Goal: Information Seeking & Learning: Learn about a topic

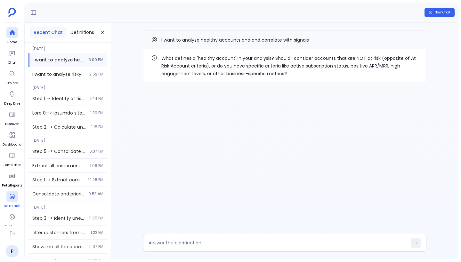
click at [13, 199] on icon at bounding box center [12, 196] width 6 height 6
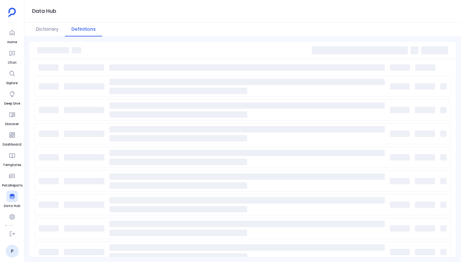
click at [153, 20] on div "Data Hub" at bounding box center [242, 11] width 437 height 23
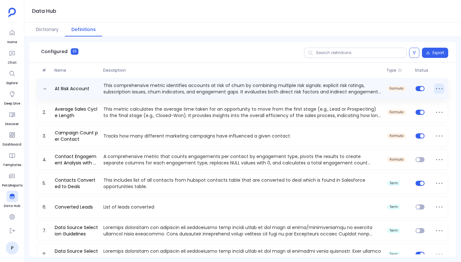
click at [436, 84] on icon at bounding box center [439, 89] width 10 height 10
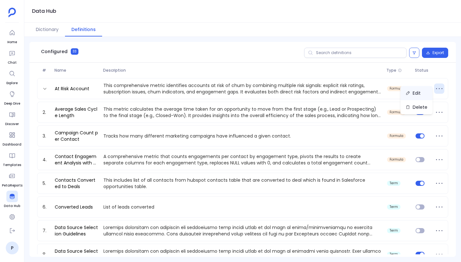
click at [421, 93] on button "Edit" at bounding box center [416, 93] width 32 height 14
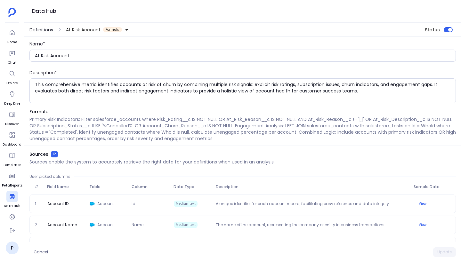
click at [44, 30] on span "Definitions" at bounding box center [41, 30] width 24 height 6
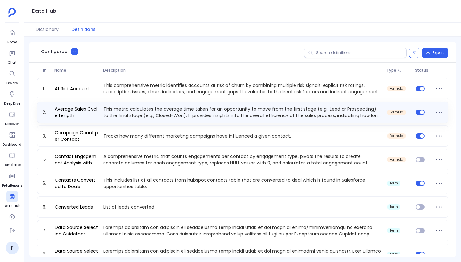
scroll to position [68, 0]
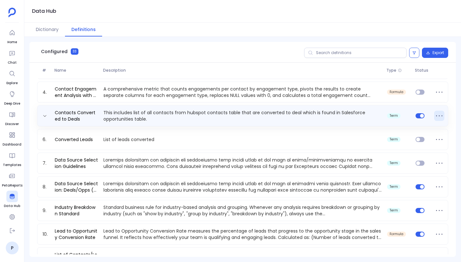
click at [437, 117] on icon at bounding box center [439, 116] width 10 height 10
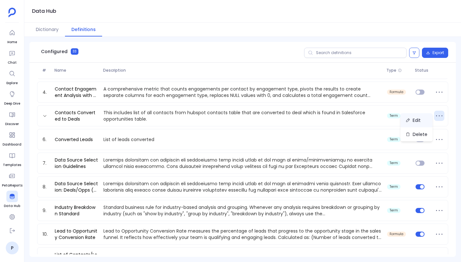
click at [413, 123] on button "Edit" at bounding box center [416, 120] width 32 height 14
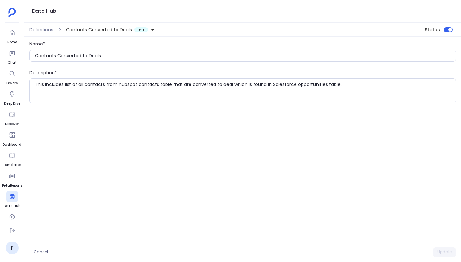
click at [88, 26] on button "Contacts Converted to Deals Term" at bounding box center [111, 30] width 92 height 10
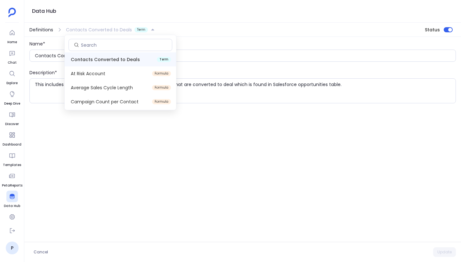
click at [41, 28] on span "Definitions" at bounding box center [41, 30] width 24 height 6
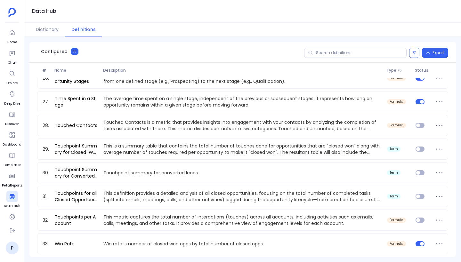
scroll to position [549, 0]
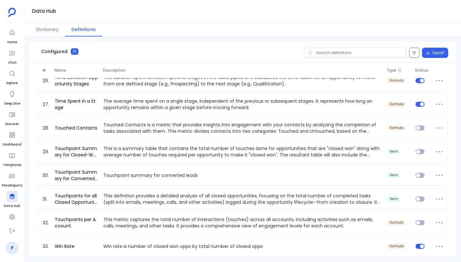
click at [267, 116] on div "21. Pipeline Velocity Calculate pipeline velocity which is (total number of ope…" at bounding box center [242, 104] width 411 height 305
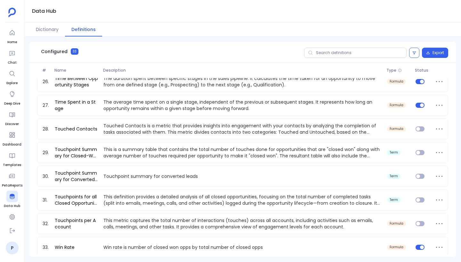
click at [239, 3] on div "Data Hub" at bounding box center [242, 11] width 437 height 23
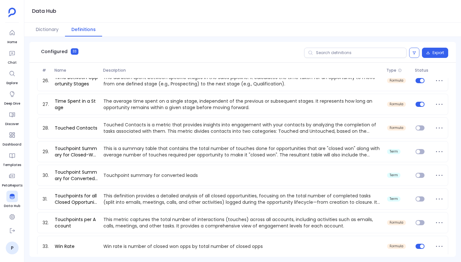
scroll to position [549, 0]
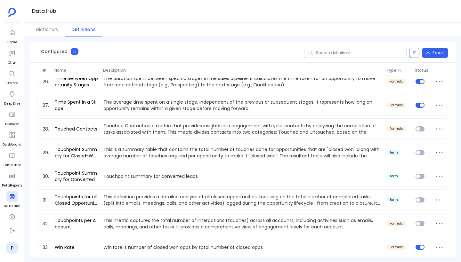
click at [245, 29] on div "Dictionary Definitions" at bounding box center [242, 30] width 437 height 14
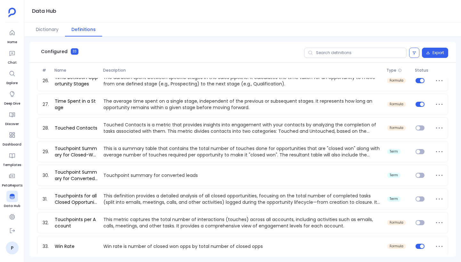
scroll to position [548, 0]
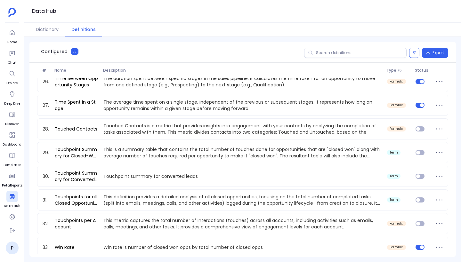
click at [305, 24] on div "Dictionary Definitions" at bounding box center [242, 30] width 437 height 14
click at [241, 24] on div "Dictionary Definitions" at bounding box center [242, 30] width 437 height 14
click at [209, 27] on div "Dictionary Definitions" at bounding box center [242, 30] width 437 height 14
click at [306, 7] on div "Data Hub" at bounding box center [242, 11] width 437 height 23
